Goal: Transaction & Acquisition: Purchase product/service

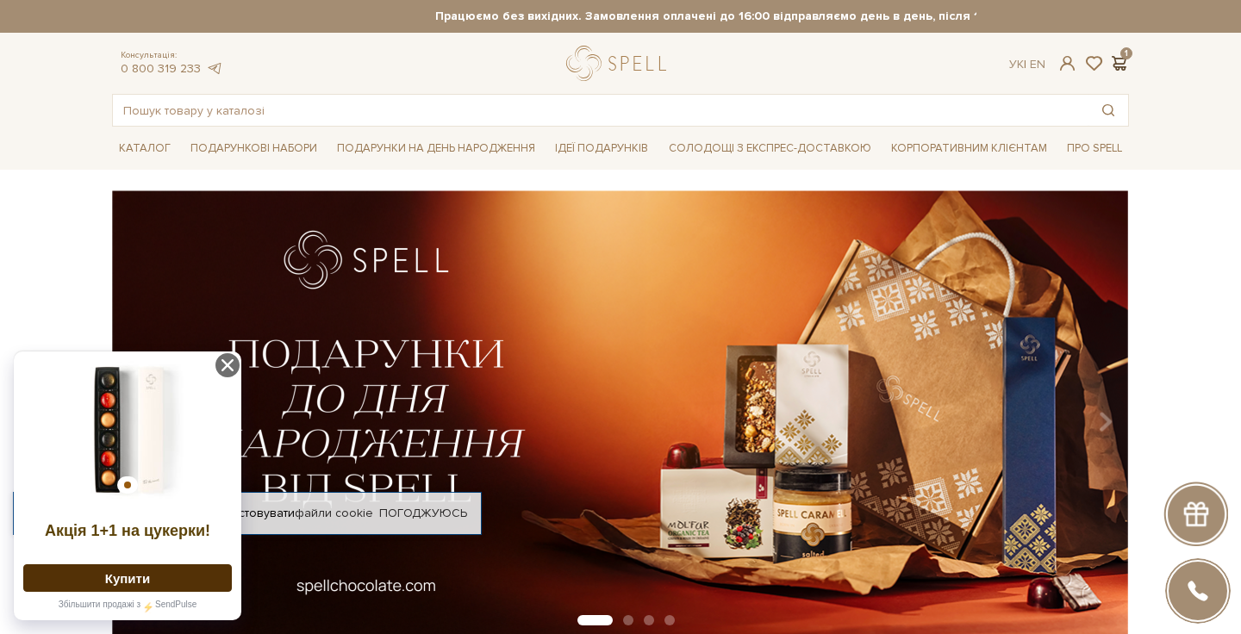
click at [1122, 60] on span at bounding box center [1118, 63] width 21 height 18
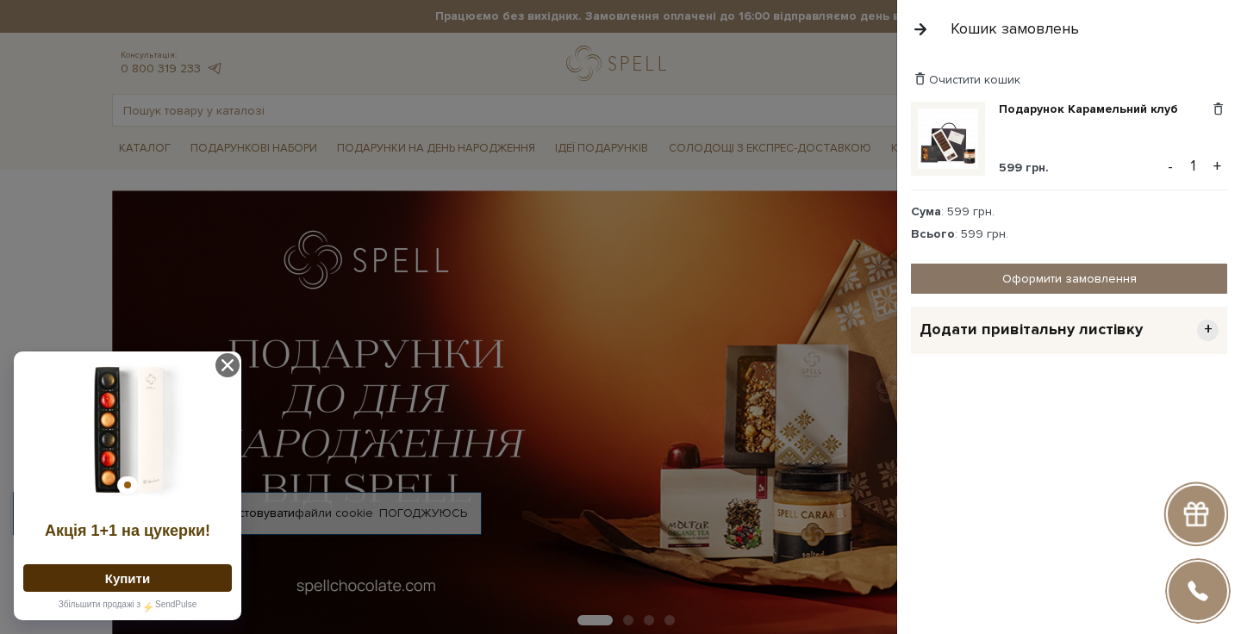
click at [993, 285] on link "Оформити замовлення" at bounding box center [1069, 279] width 316 height 30
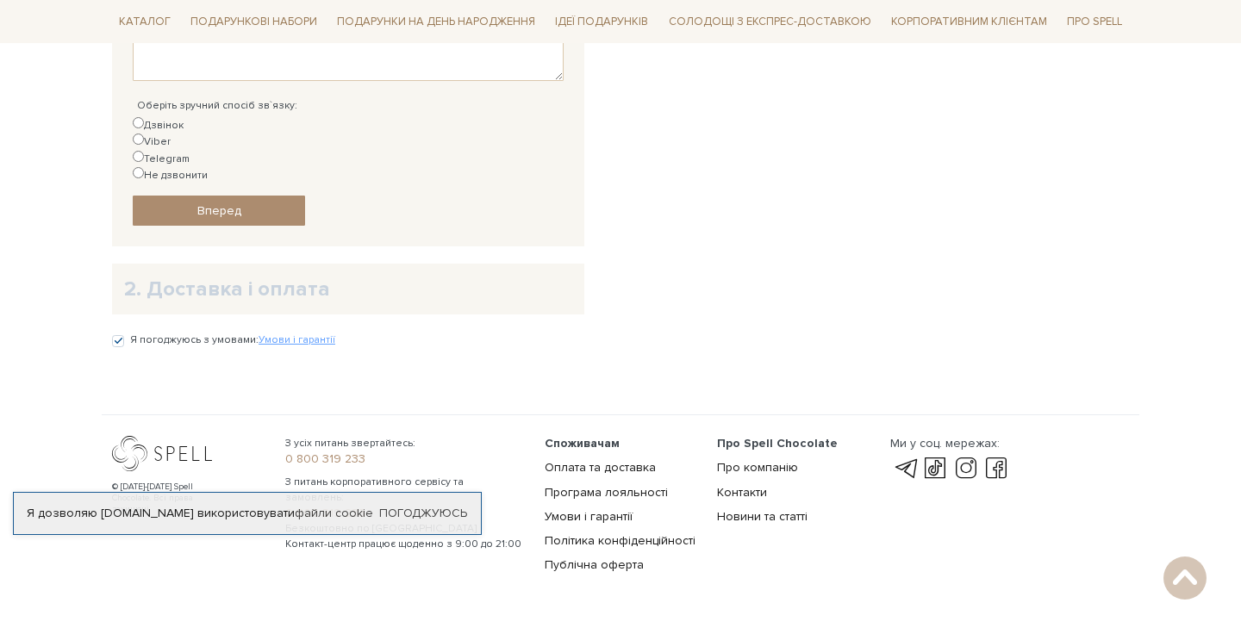
scroll to position [699, 0]
click at [239, 275] on h2 "2. Доставка і оплата" at bounding box center [348, 288] width 448 height 27
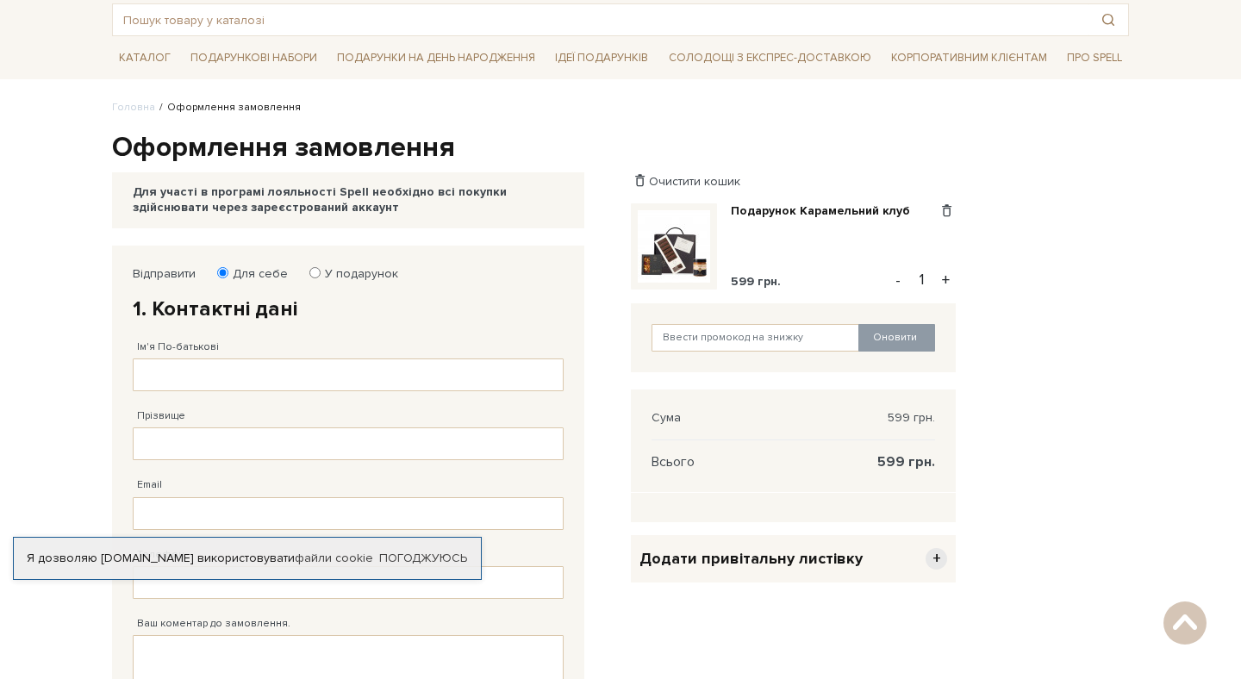
scroll to position [0, 0]
